Goal: Task Accomplishment & Management: Manage account settings

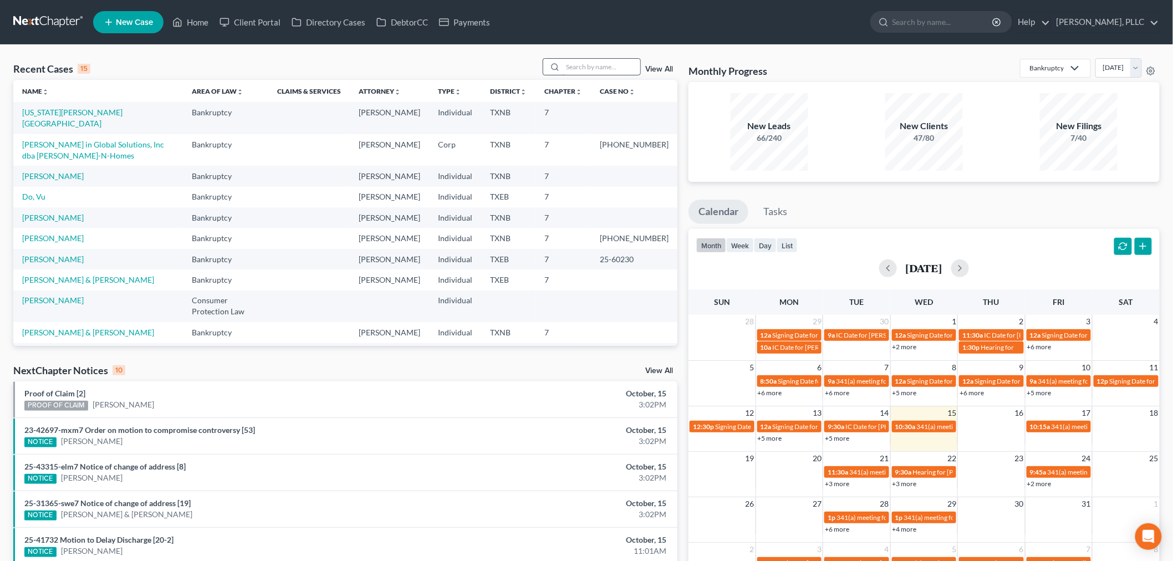
click at [589, 72] on input "search" at bounding box center [602, 67] width 78 height 16
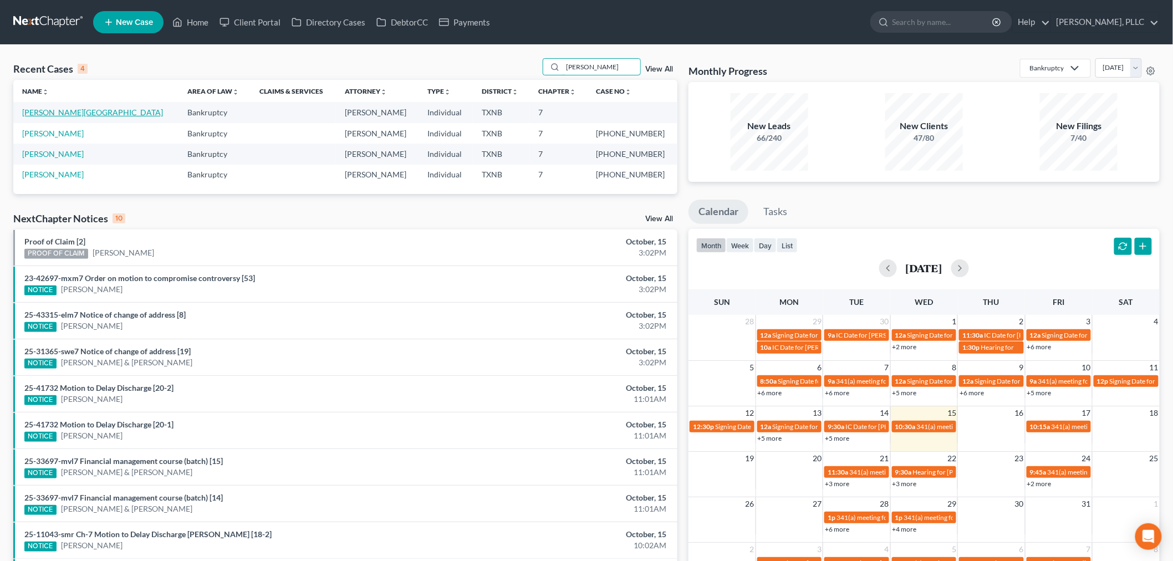
type input "[PERSON_NAME]"
click at [41, 113] on link "[PERSON_NAME][GEOGRAPHIC_DATA]" at bounding box center [92, 112] width 141 height 9
select select "4"
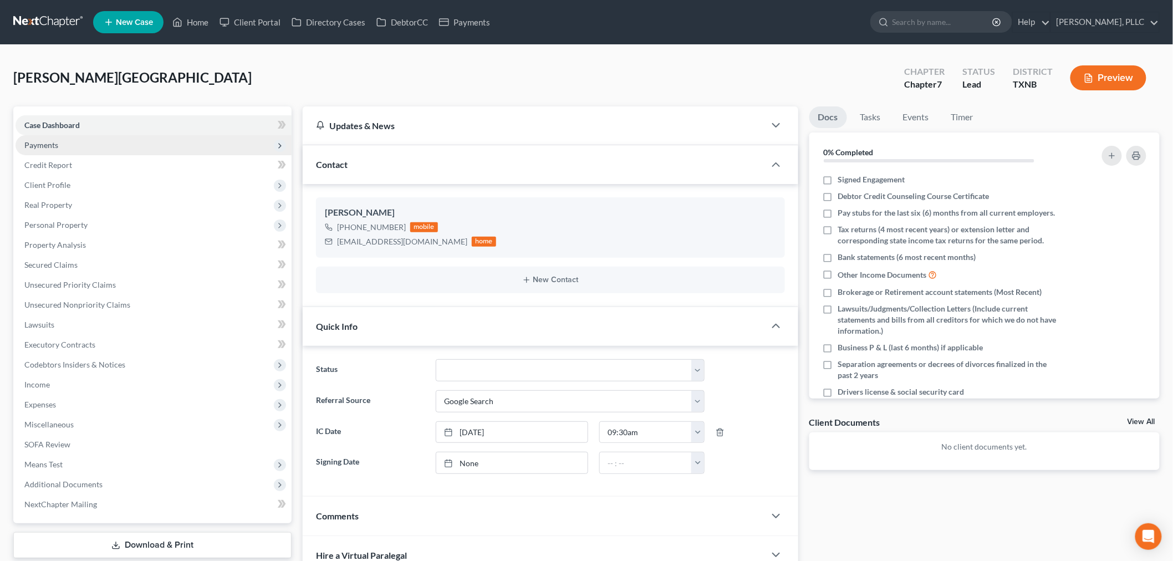
click at [57, 145] on span "Payments" at bounding box center [41, 144] width 34 height 9
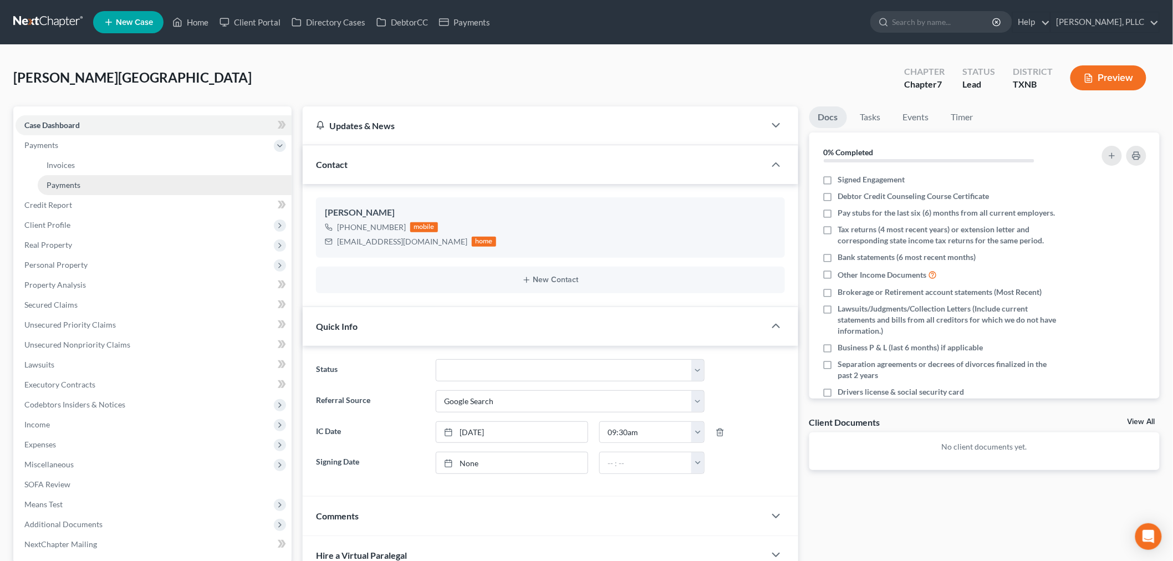
click at [75, 183] on span "Payments" at bounding box center [64, 184] width 34 height 9
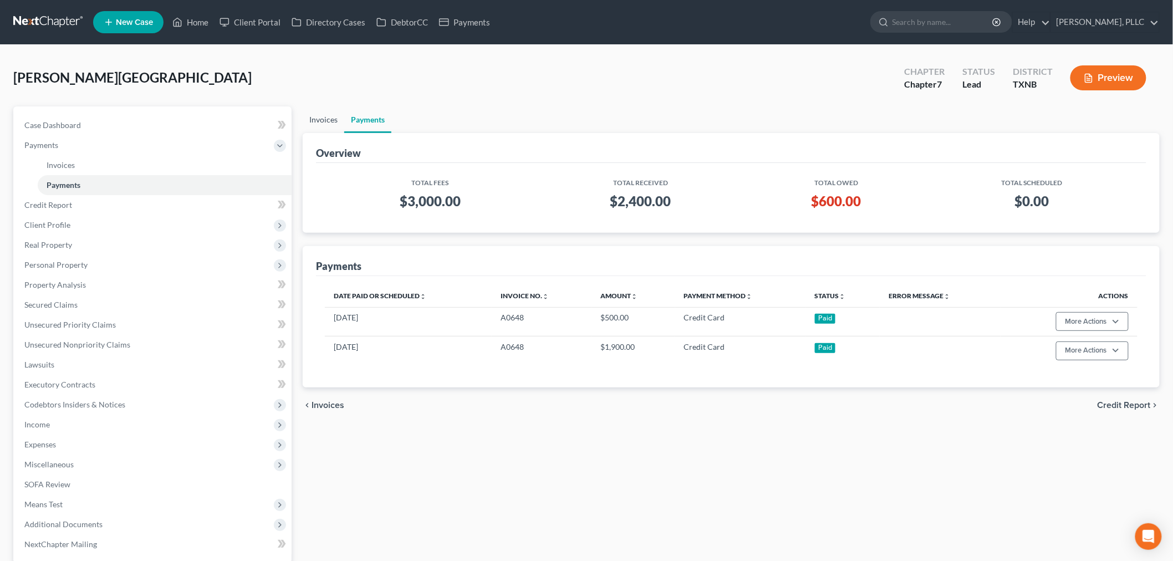
click at [330, 119] on link "Invoices" at bounding box center [324, 119] width 42 height 27
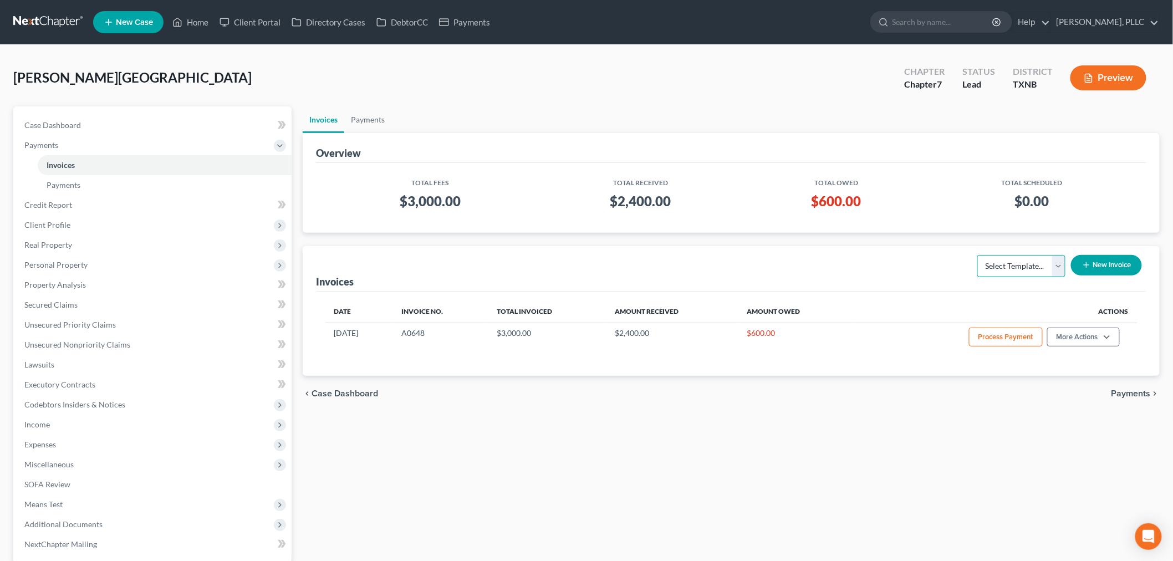
click at [1059, 268] on select "Select Template... Invoice" at bounding box center [1021, 266] width 88 height 22
click at [1107, 191] on td "$0.00" at bounding box center [1032, 203] width 211 height 32
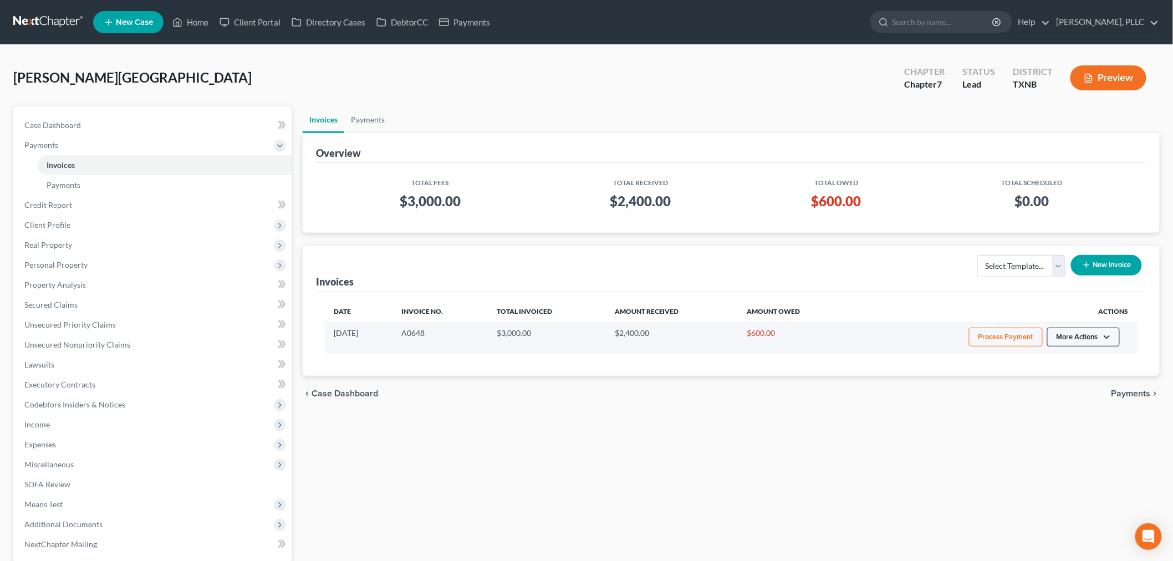
click at [1106, 333] on button "More Actions" at bounding box center [1083, 337] width 73 height 19
click at [1081, 358] on link "View/Edit" at bounding box center [1099, 360] width 130 height 19
select select "1"
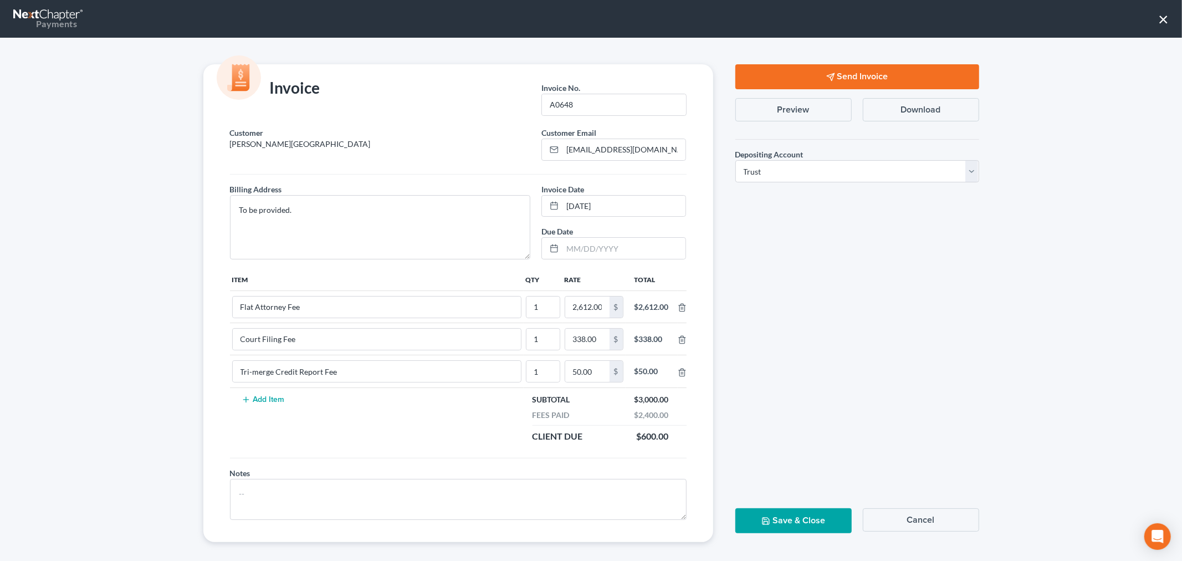
click at [780, 79] on button "Send Invoice" at bounding box center [857, 76] width 244 height 25
